Goal: Information Seeking & Learning: Find specific fact

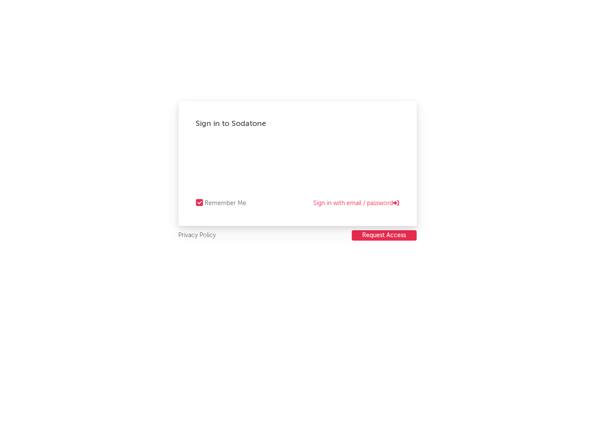
click at [293, 167] on html "Sign in to Sodatone Remember Me Sign in with email / password Privacy Policy Re…" at bounding box center [297, 222] width 595 height 444
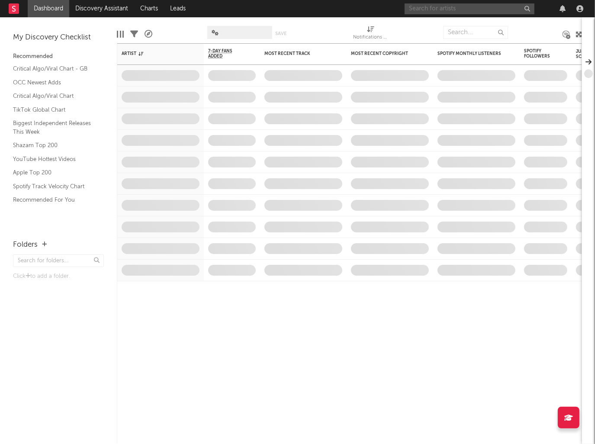
click at [458, 6] on input "text" at bounding box center [470, 8] width 130 height 11
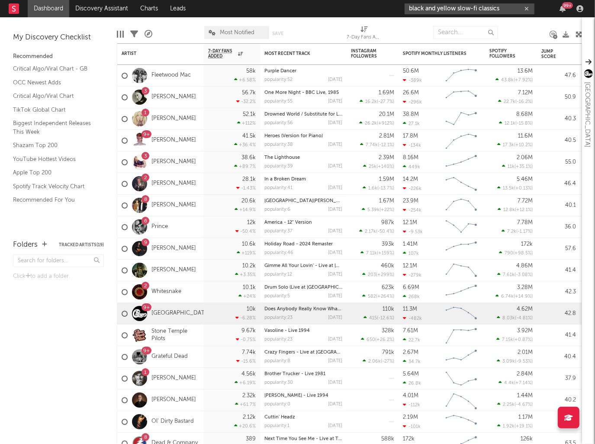
drag, startPoint x: 457, startPoint y: 7, endPoint x: 336, endPoint y: -2, distance: 120.7
click at [336, 0] on html "Dashboard Discovery Assistant Charts Leads black and yellow slow-fi classics 99…" at bounding box center [297, 222] width 595 height 444
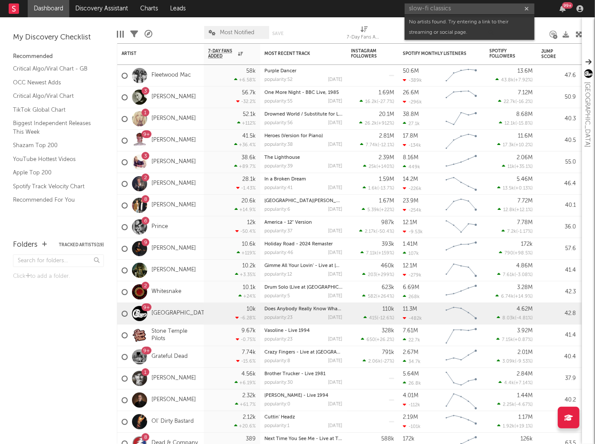
click at [446, 15] on div "No artists found. Try entering a link to their streaming or social page." at bounding box center [470, 27] width 130 height 25
click at [450, 11] on input "slow-fi classics" at bounding box center [470, 8] width 130 height 11
click at [457, 10] on input "slow-fi classics" at bounding box center [470, 8] width 130 height 11
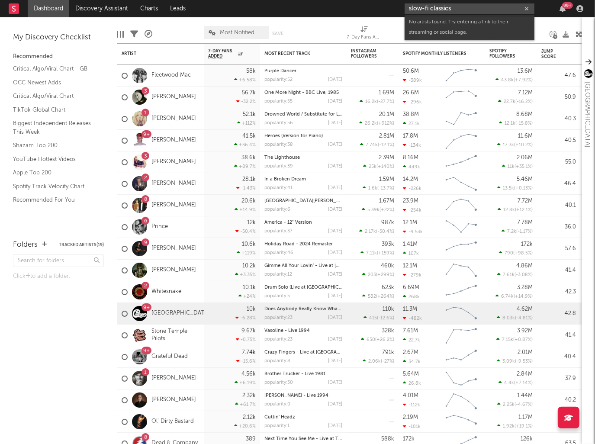
click at [457, 10] on input "slow-fi classics" at bounding box center [470, 8] width 130 height 11
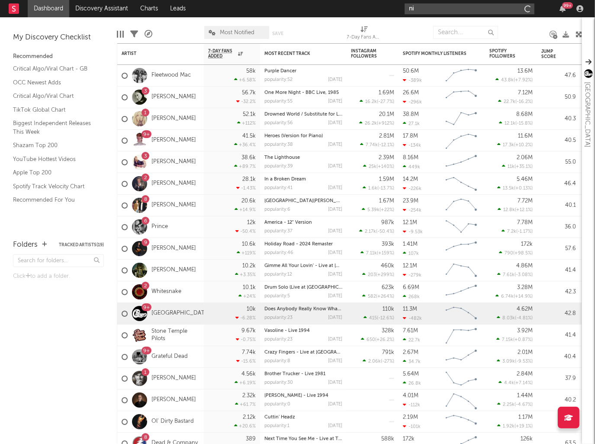
type input "n"
